Goal: Information Seeking & Learning: Find specific page/section

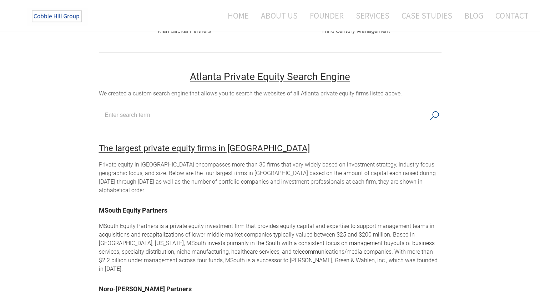
scroll to position [343, 0]
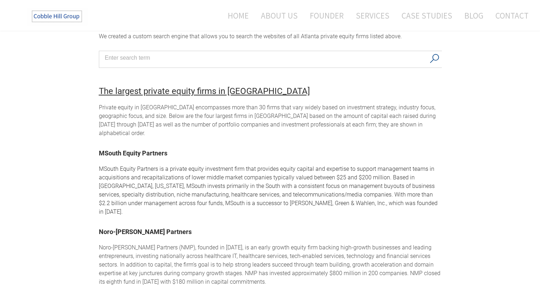
click at [59, 186] on div "Atlanta Private Equity Firms Private equity firms in [GEOGRAPHIC_DATA] The Cobb…" at bounding box center [270, 113] width 540 height 825
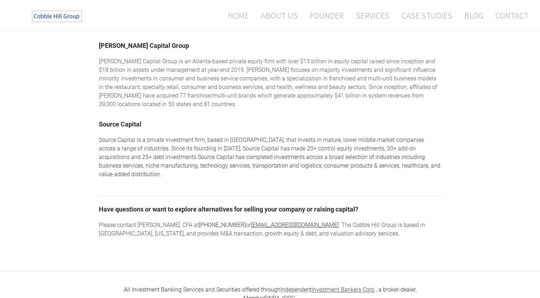
scroll to position [600, 0]
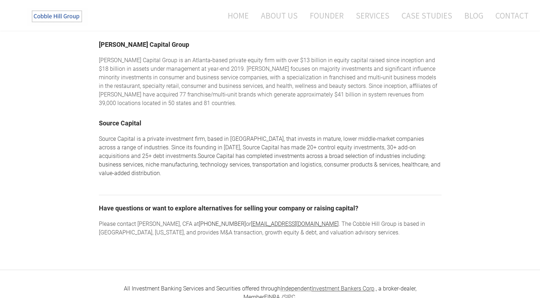
click at [125, 119] on link "Source Capital" at bounding box center [120, 123] width 43 height 8
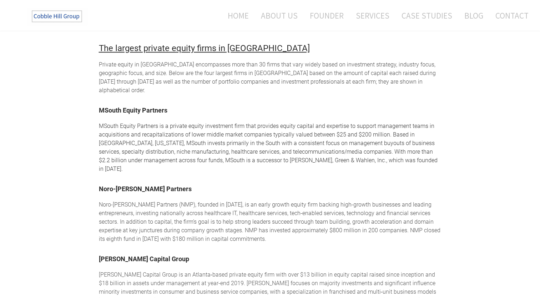
scroll to position [400, 0]
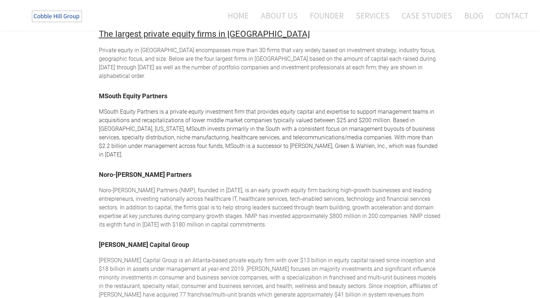
click at [111, 241] on link "[PERSON_NAME] Capital Group" at bounding box center [144, 245] width 90 height 8
click at [141, 94] on link "MSouth Equity Partners" at bounding box center [133, 96] width 69 height 8
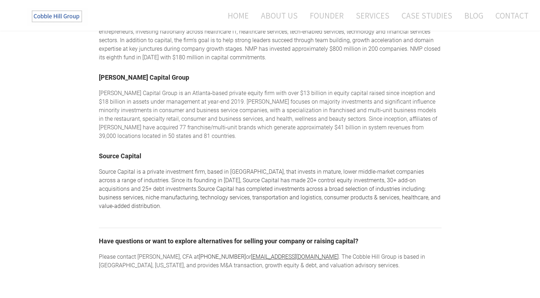
scroll to position [571, 0]
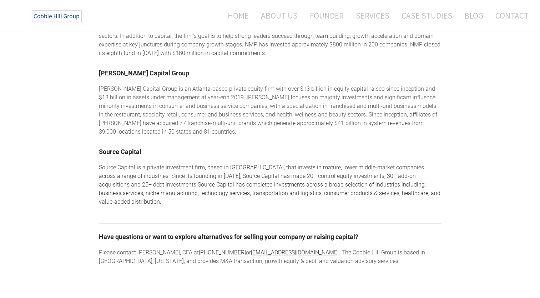
click at [131, 148] on link "Source Capital" at bounding box center [120, 152] width 43 height 8
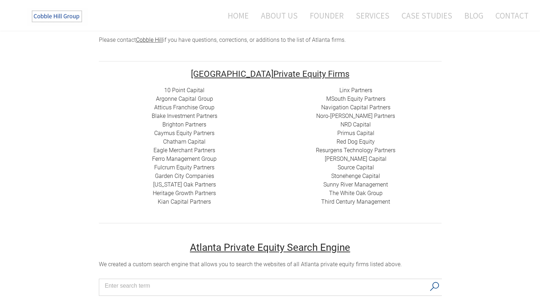
scroll to position [114, 0]
click at [178, 89] on link "10 Point Capital" at bounding box center [184, 91] width 40 height 7
click at [180, 99] on link "Argonne Capital Group" at bounding box center [184, 99] width 57 height 7
click at [204, 108] on link "Atticus Franchise Group" at bounding box center [184, 108] width 60 height 7
